Goal: Information Seeking & Learning: Check status

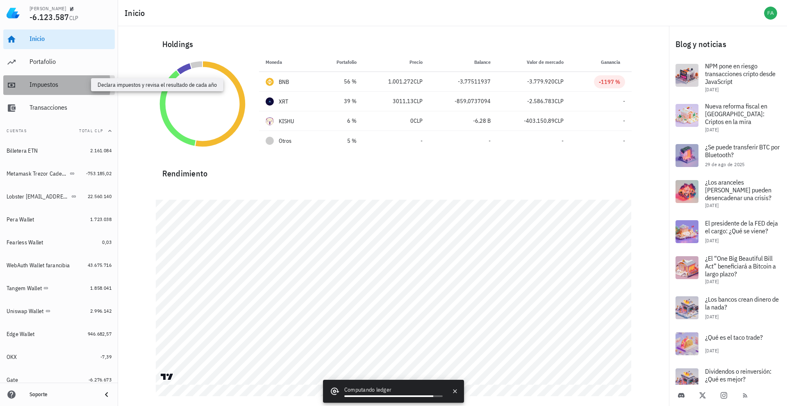
click at [79, 83] on div "Impuestos" at bounding box center [70, 85] width 82 height 8
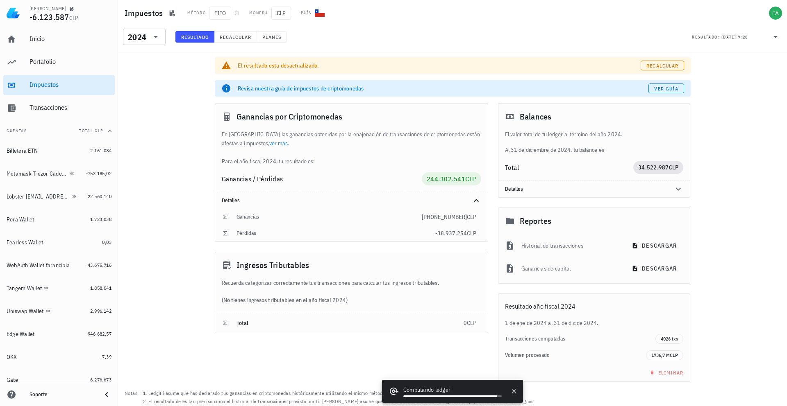
click at [179, 141] on div "El resultado esta desactualizado. Recalcular Revisa nuestra guía de impuestos d…" at bounding box center [452, 234] width 669 height 364
click at [159, 38] on icon at bounding box center [156, 37] width 10 height 10
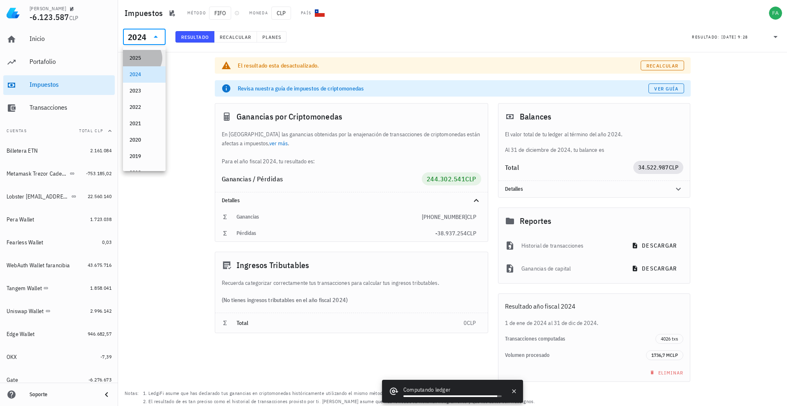
click at [146, 56] on div "2025" at bounding box center [143, 58] width 29 height 7
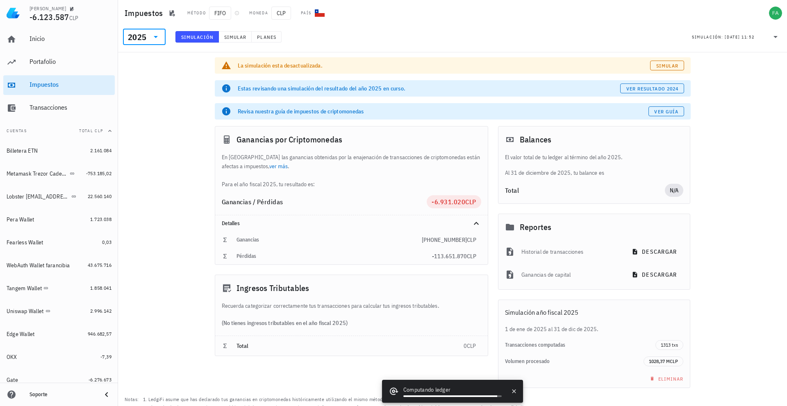
click at [143, 75] on div "La simulación esta desactualizada. Simular Estas revisando una simulación del r…" at bounding box center [452, 237] width 669 height 370
click at [146, 33] on div "2025" at bounding box center [138, 37] width 21 height 16
click at [148, 72] on div "2024" at bounding box center [143, 74] width 29 height 7
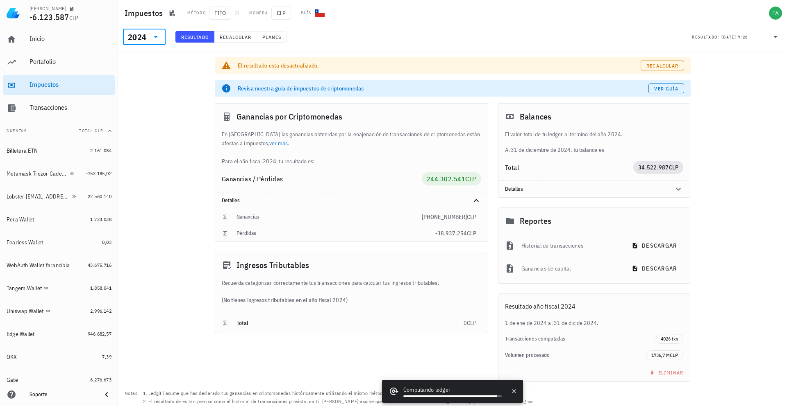
click at [154, 39] on icon at bounding box center [156, 37] width 10 height 10
click at [144, 91] on div "2023" at bounding box center [143, 91] width 29 height 7
drag, startPoint x: 151, startPoint y: 34, endPoint x: 153, endPoint y: 53, distance: 19.4
click at [151, 34] on icon at bounding box center [156, 37] width 10 height 10
click at [151, 102] on div "2022" at bounding box center [143, 107] width 29 height 13
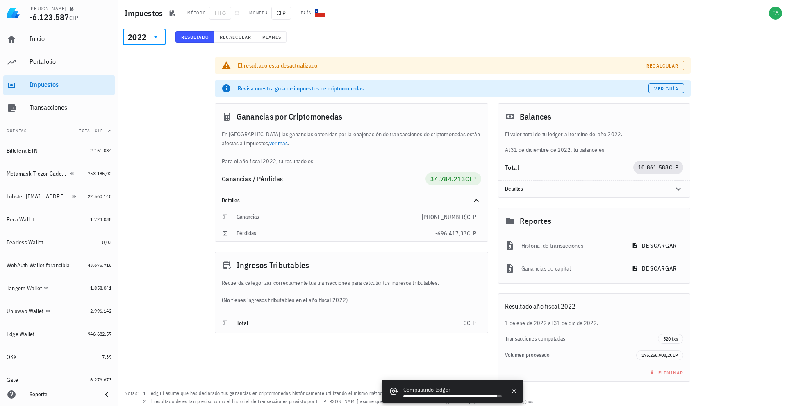
click at [151, 36] on icon at bounding box center [156, 37] width 10 height 10
drag, startPoint x: 145, startPoint y: 89, endPoint x: 152, endPoint y: 75, distance: 15.6
click at [145, 89] on div "2023" at bounding box center [143, 91] width 29 height 7
click at [154, 37] on icon at bounding box center [156, 37] width 10 height 10
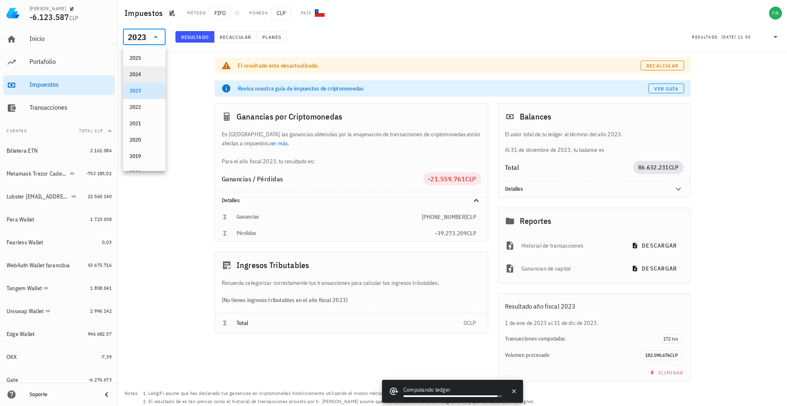
click at [143, 73] on div "2024" at bounding box center [143, 74] width 29 height 7
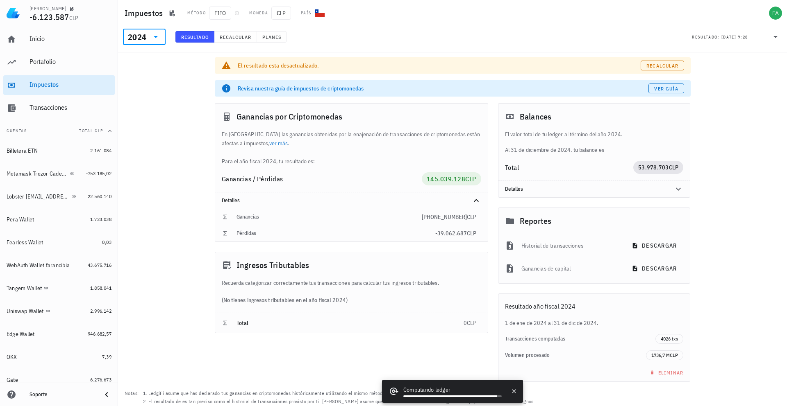
drag, startPoint x: 150, startPoint y: 41, endPoint x: 151, endPoint y: 55, distance: 14.4
click at [150, 41] on div at bounding box center [154, 37] width 11 height 10
click at [151, 61] on div "2025" at bounding box center [143, 58] width 29 height 7
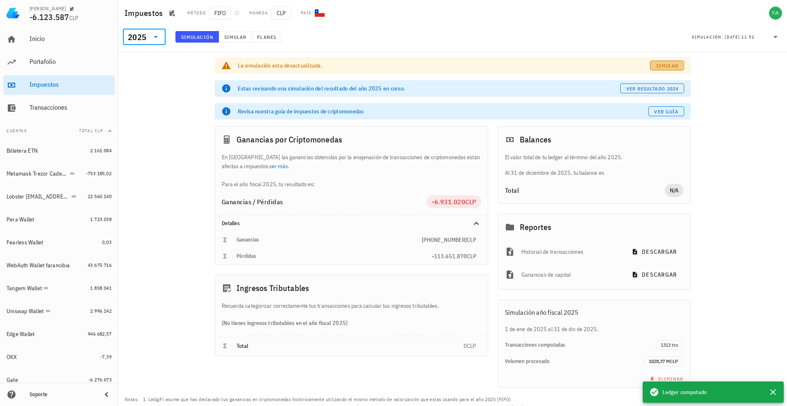
click at [673, 66] on span "Simular" at bounding box center [666, 66] width 23 height 6
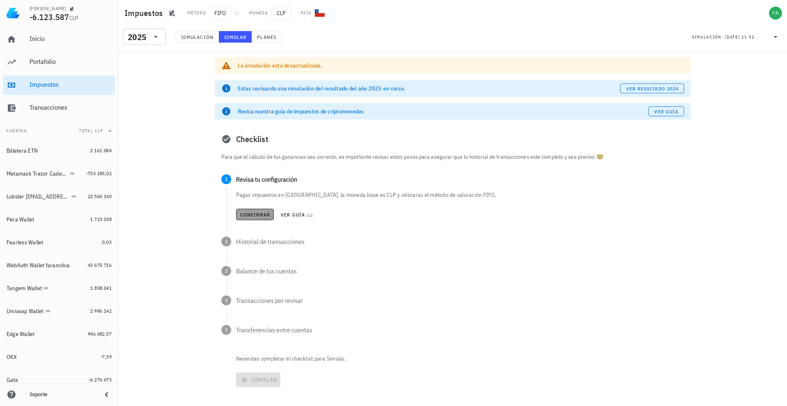
click at [246, 212] on span "Confirmar" at bounding box center [255, 215] width 31 height 6
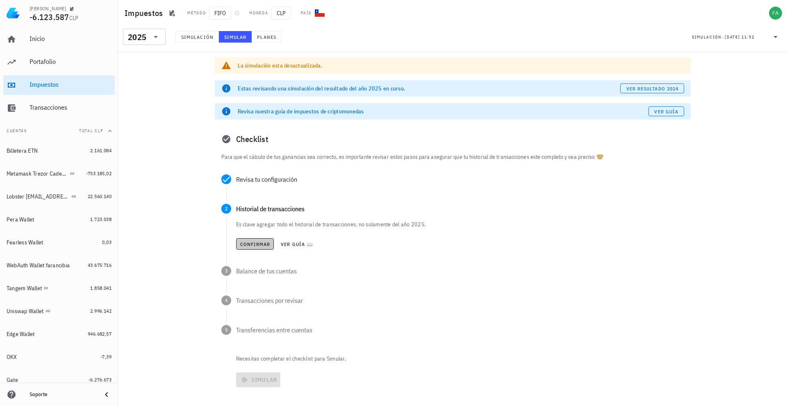
click at [260, 243] on span "Confirmar" at bounding box center [255, 244] width 31 height 6
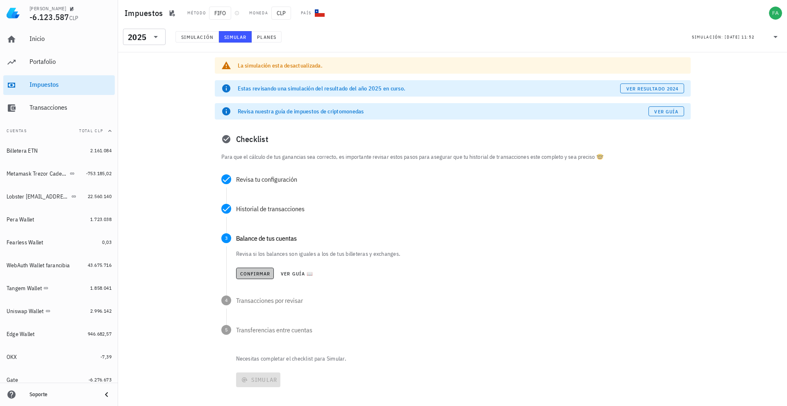
click at [254, 269] on button "Confirmar" at bounding box center [255, 273] width 38 height 11
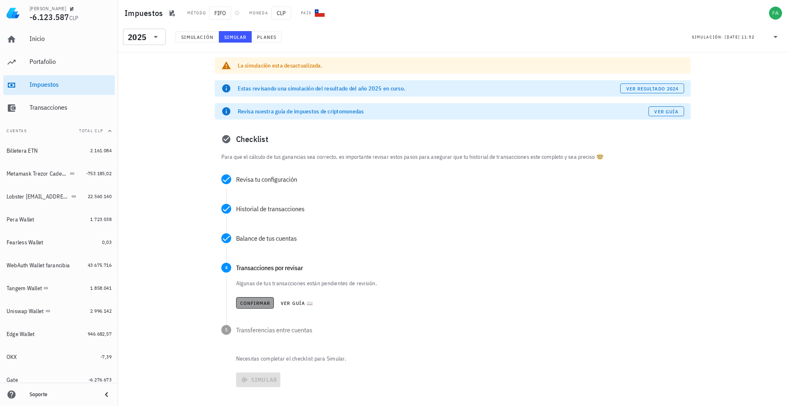
click at [260, 304] on span "Confirmar" at bounding box center [255, 303] width 31 height 6
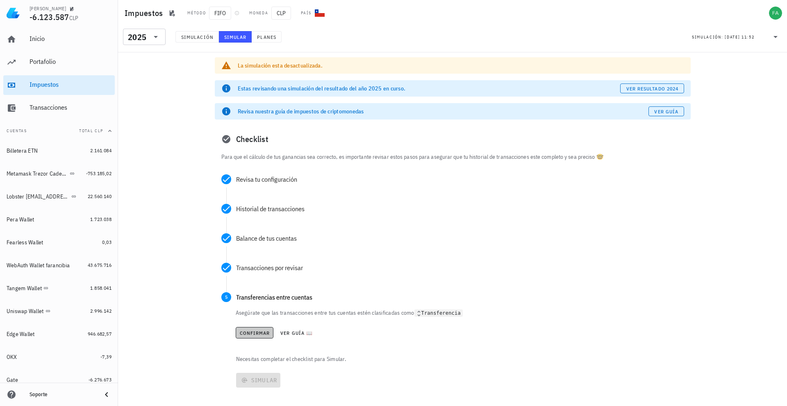
click at [265, 332] on span "Confirmar" at bounding box center [254, 333] width 31 height 6
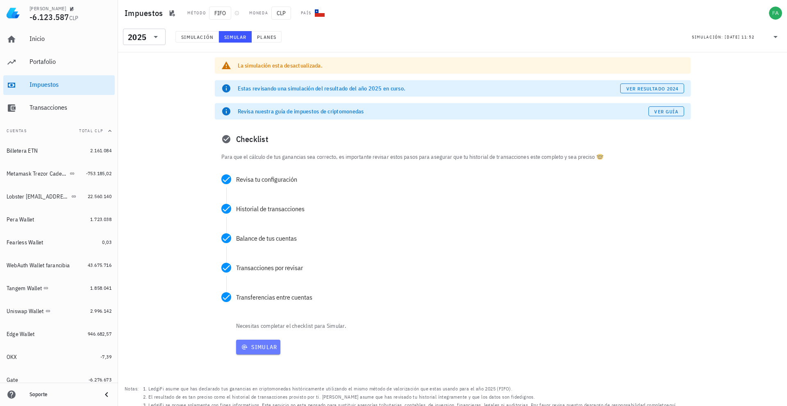
click at [273, 349] on span "Simular" at bounding box center [258, 347] width 38 height 7
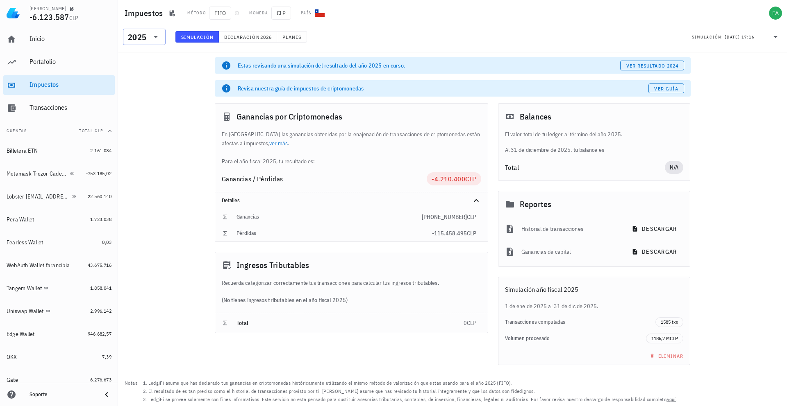
click at [140, 39] on div "2025" at bounding box center [137, 37] width 18 height 8
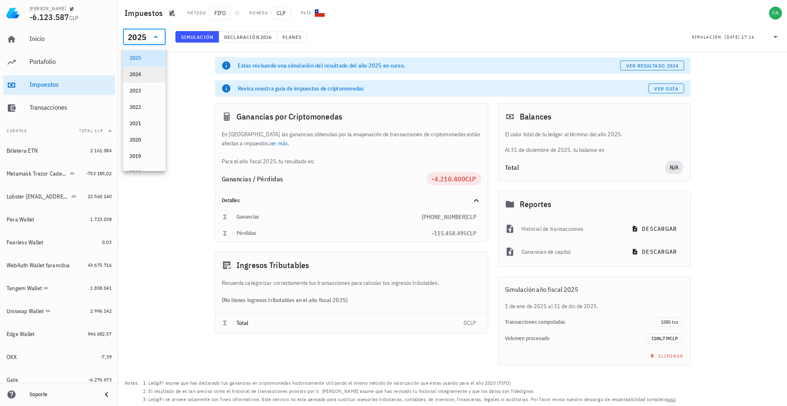
click at [152, 77] on div "2024" at bounding box center [143, 74] width 29 height 7
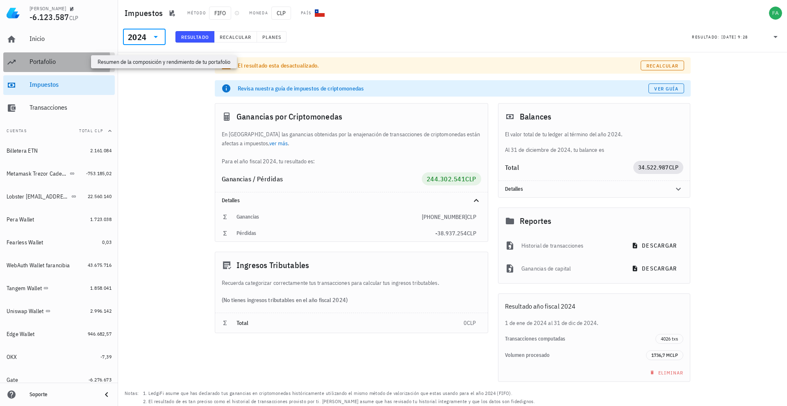
click at [80, 65] on div "Portafolio" at bounding box center [70, 62] width 82 height 8
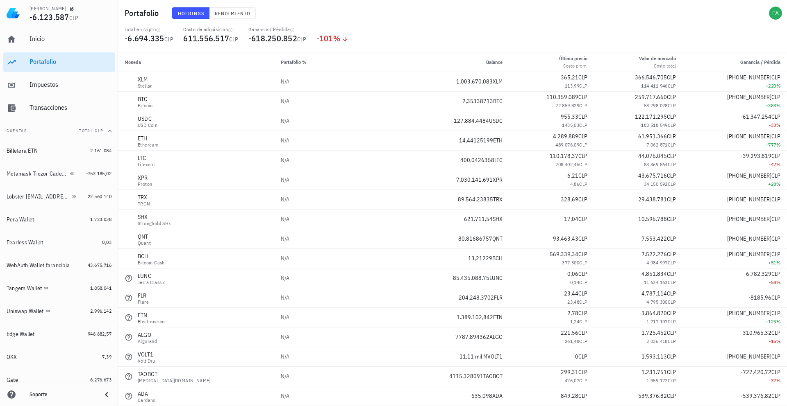
click at [435, 32] on div "Total en cripto -6.694.335 CLP Costo de adquisición 611.556.517 CLP Ganancia / …" at bounding box center [452, 39] width 665 height 26
click at [277, 38] on span "-618.250.852" at bounding box center [272, 38] width 49 height 11
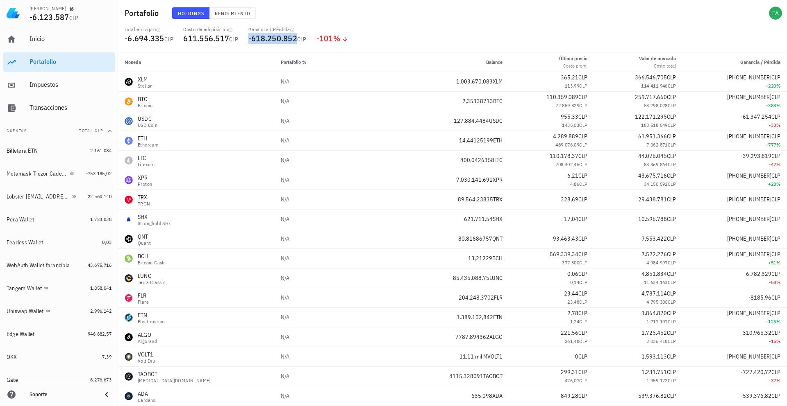
click at [275, 37] on span "-618.250.852" at bounding box center [272, 38] width 49 height 11
